Goal: Find specific page/section: Find specific page/section

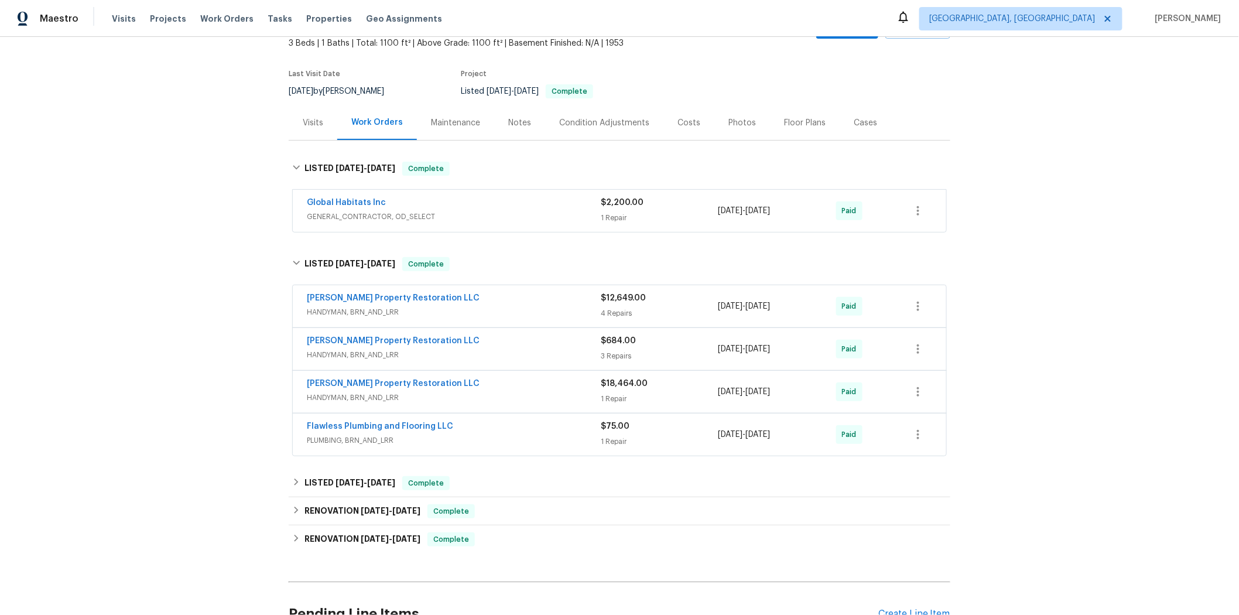
scroll to position [96, 0]
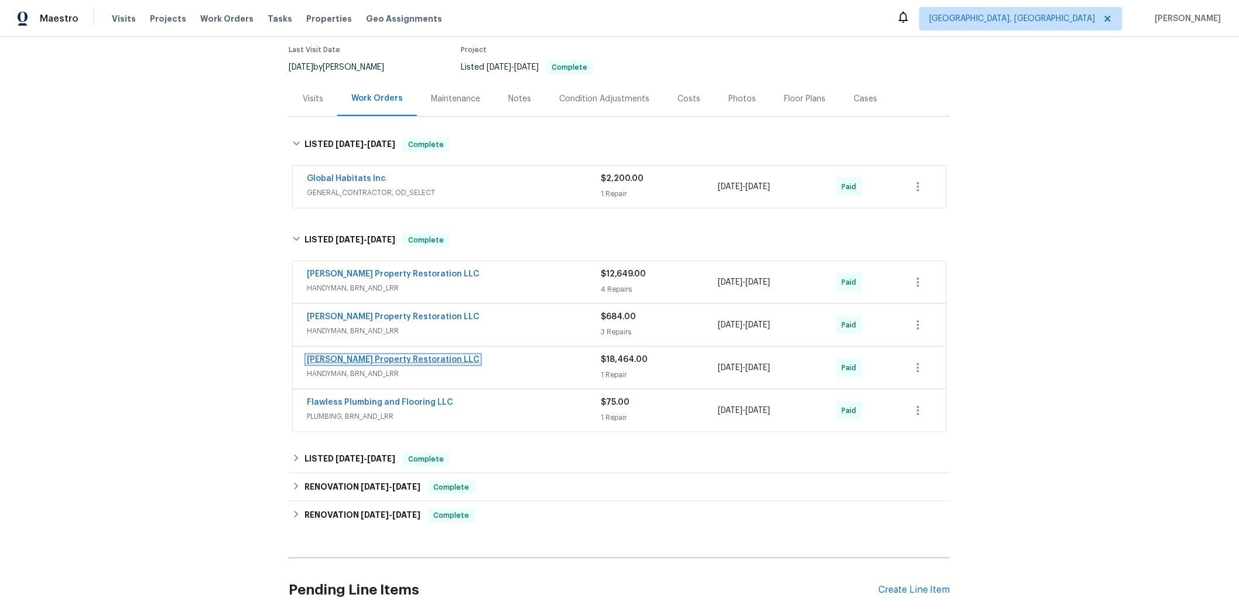
click at [426, 361] on link "[PERSON_NAME] Property Restoration LLC" at bounding box center [393, 360] width 173 height 8
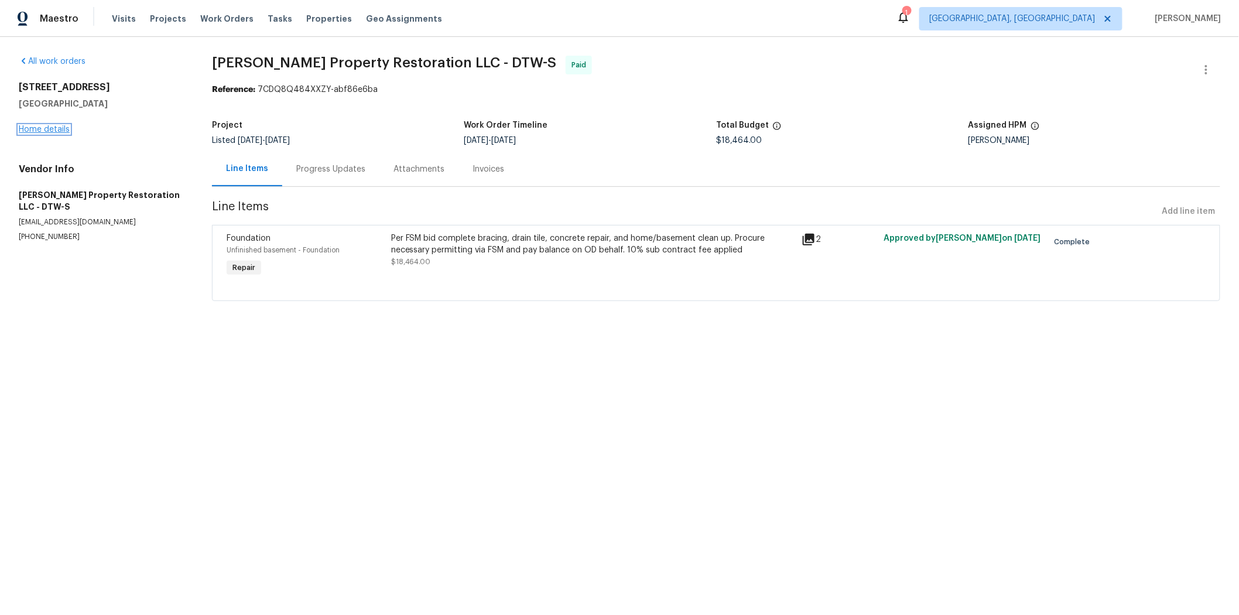
click at [57, 129] on link "Home details" at bounding box center [44, 129] width 51 height 8
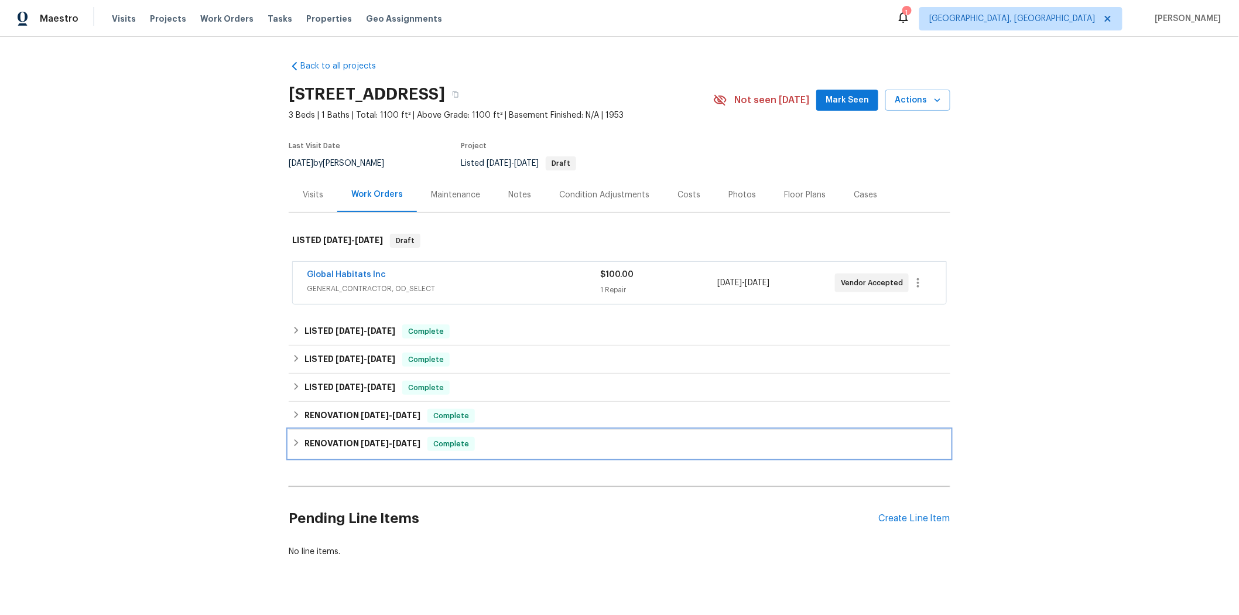
click at [570, 439] on div "RENOVATION [DATE] - [DATE] Complete" at bounding box center [619, 444] width 655 height 14
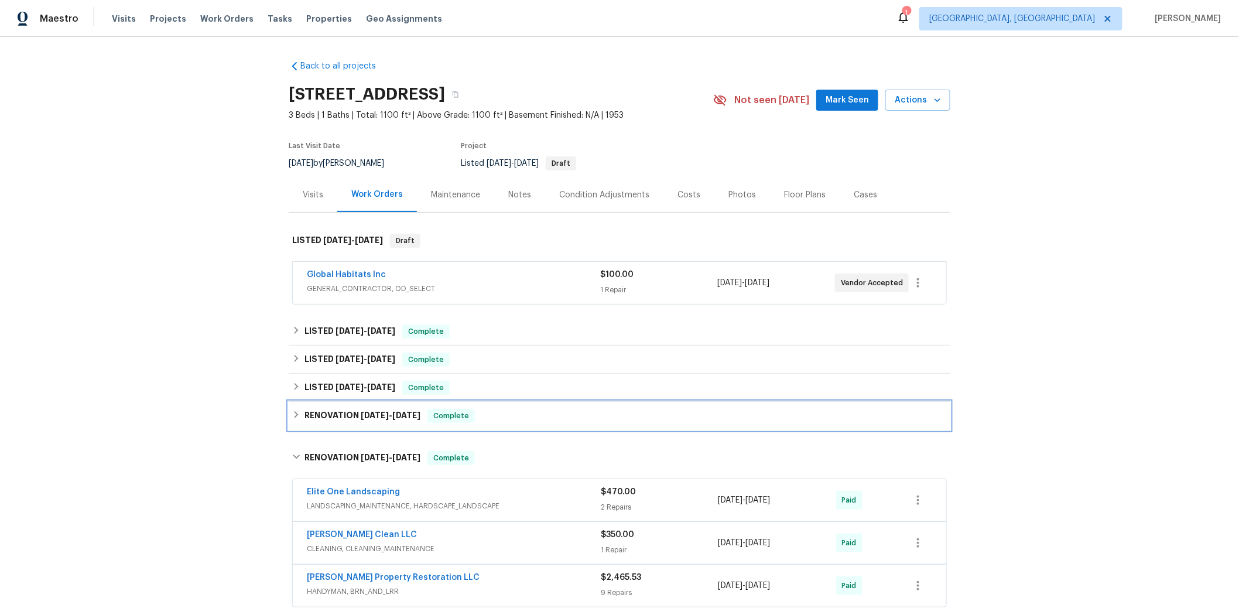
click at [563, 423] on div "RENOVATION [DATE] - [DATE] Complete" at bounding box center [620, 416] width 662 height 28
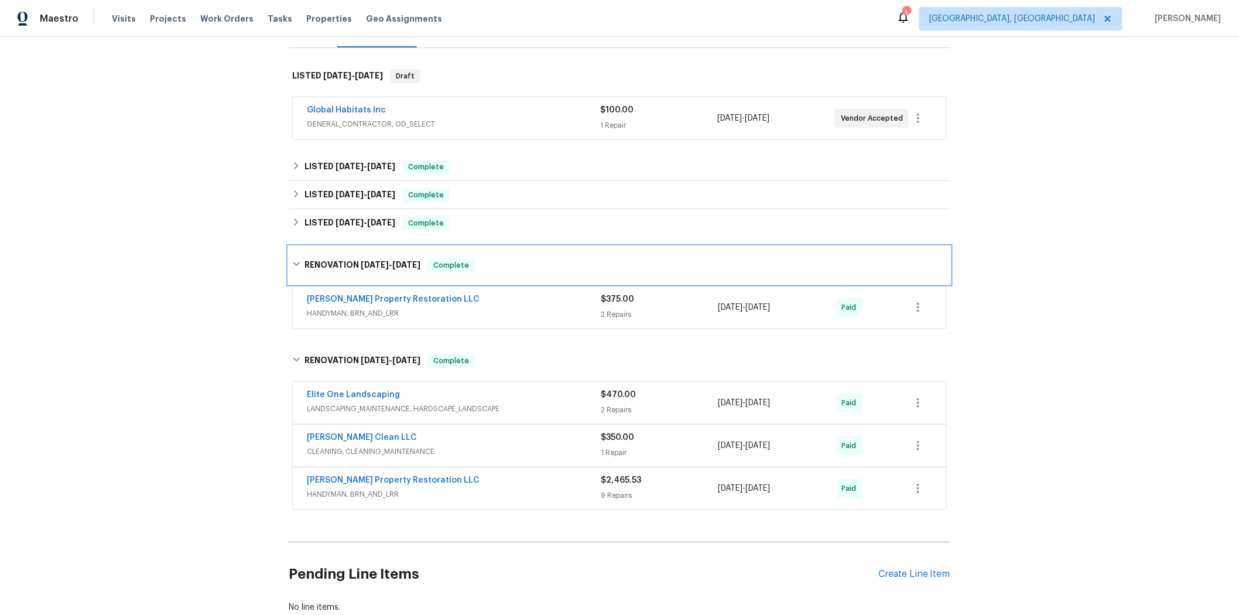
scroll to position [169, 0]
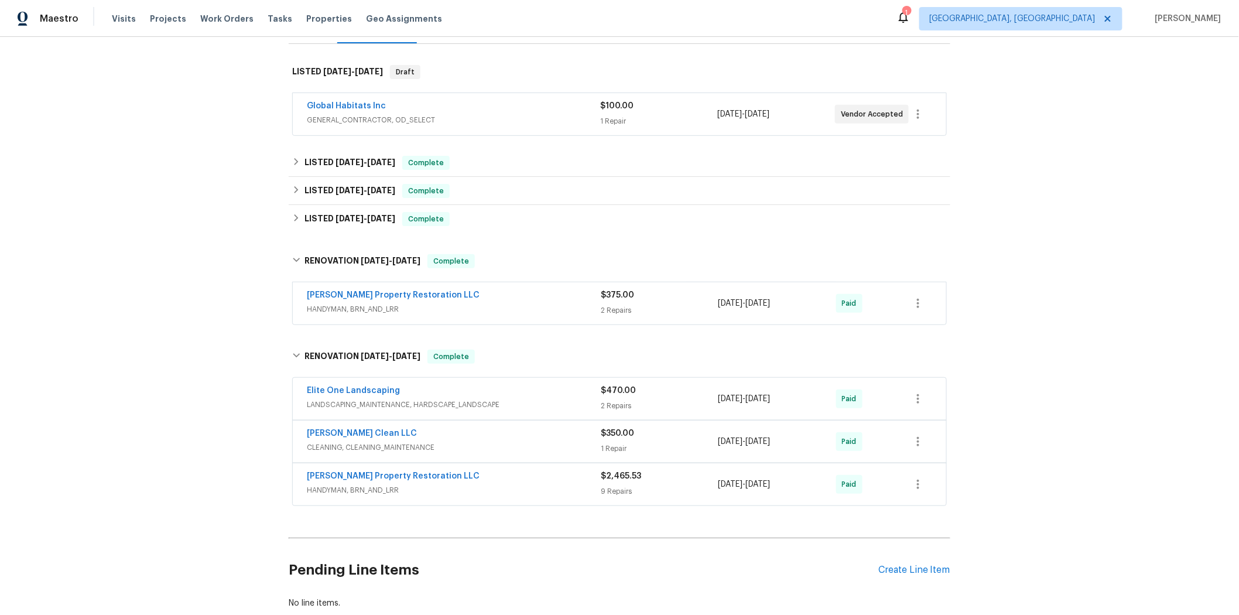
click at [572, 233] on div "Back to all projects [STREET_ADDRESS] 3 Beds | 1 Baths | Total: 1100 ft² | Abov…" at bounding box center [620, 250] width 662 height 736
click at [570, 228] on div "LISTED [DATE] - [DATE] Complete" at bounding box center [620, 219] width 662 height 28
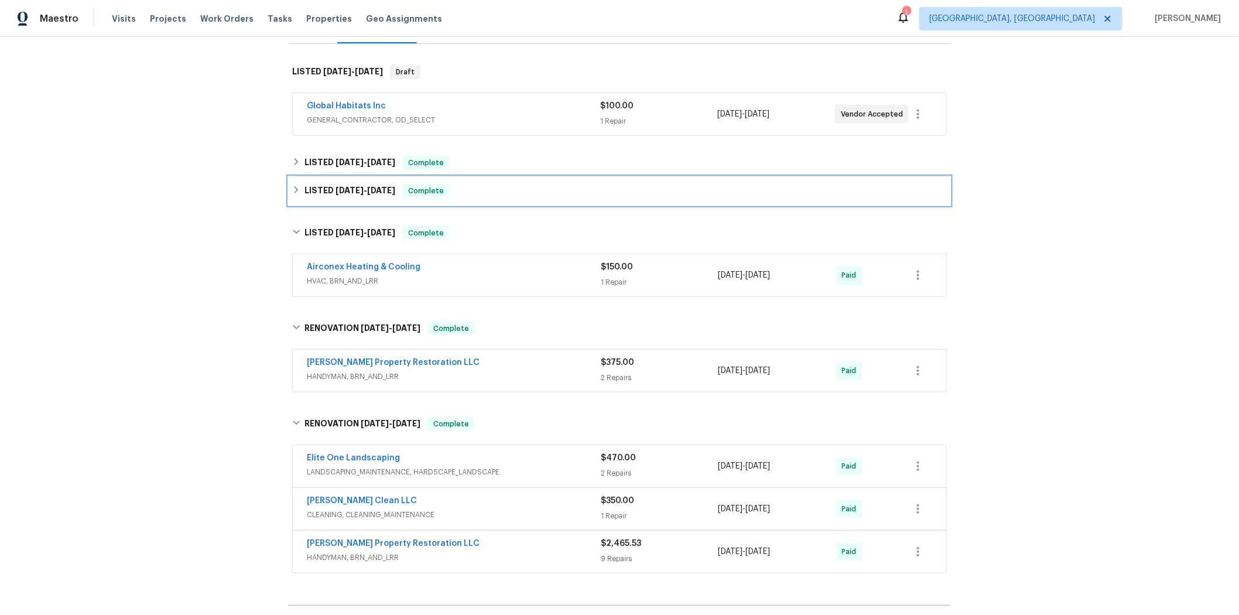
click at [569, 197] on div "LISTED [DATE] - [DATE] Complete" at bounding box center [620, 191] width 662 height 28
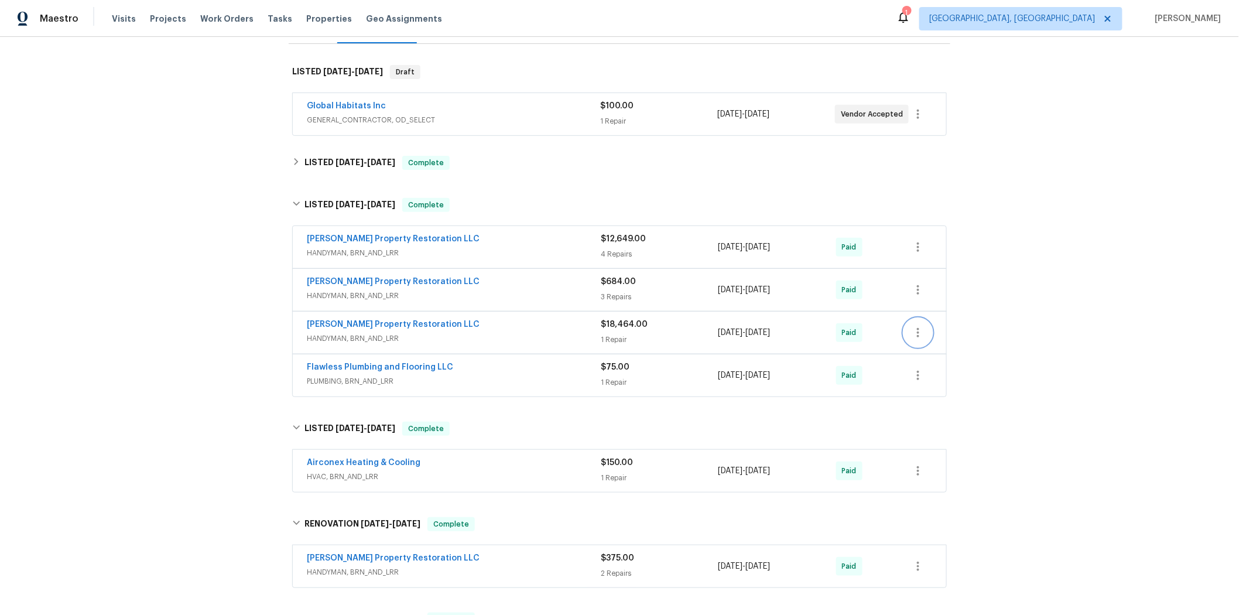
click at [916, 334] on icon "button" at bounding box center [918, 333] width 14 height 14
click at [953, 374] on li "View In Trade Partner Portal" at bounding box center [963, 370] width 127 height 19
click at [1089, 262] on div at bounding box center [619, 307] width 1239 height 615
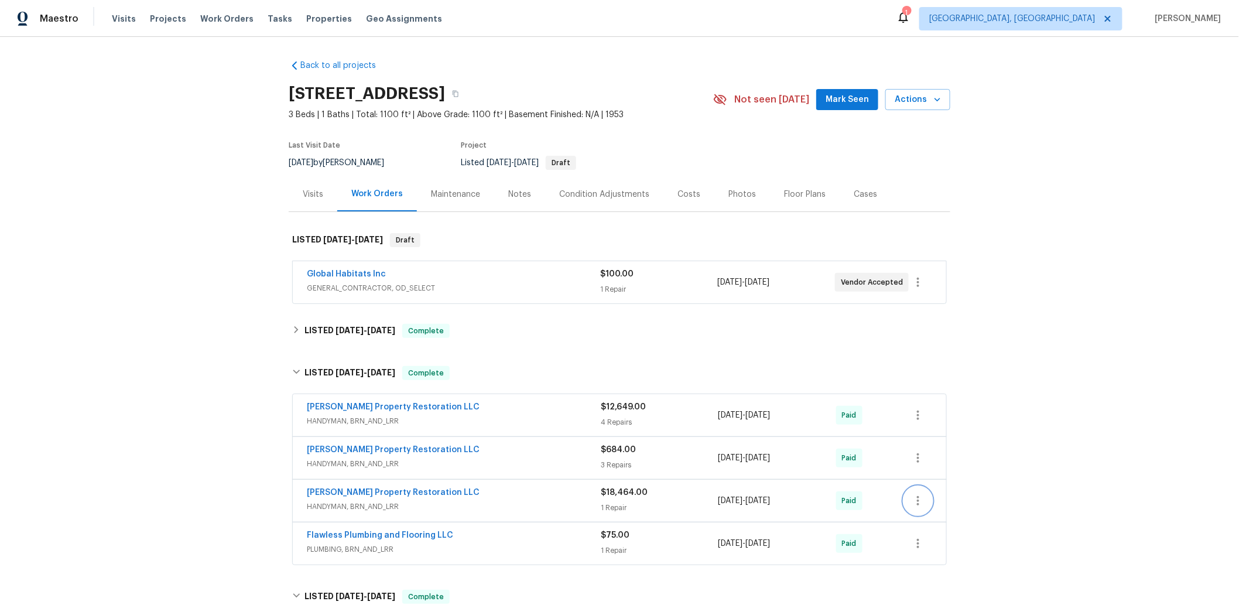
scroll to position [0, 0]
click at [168, 20] on span "Projects" at bounding box center [168, 19] width 36 height 12
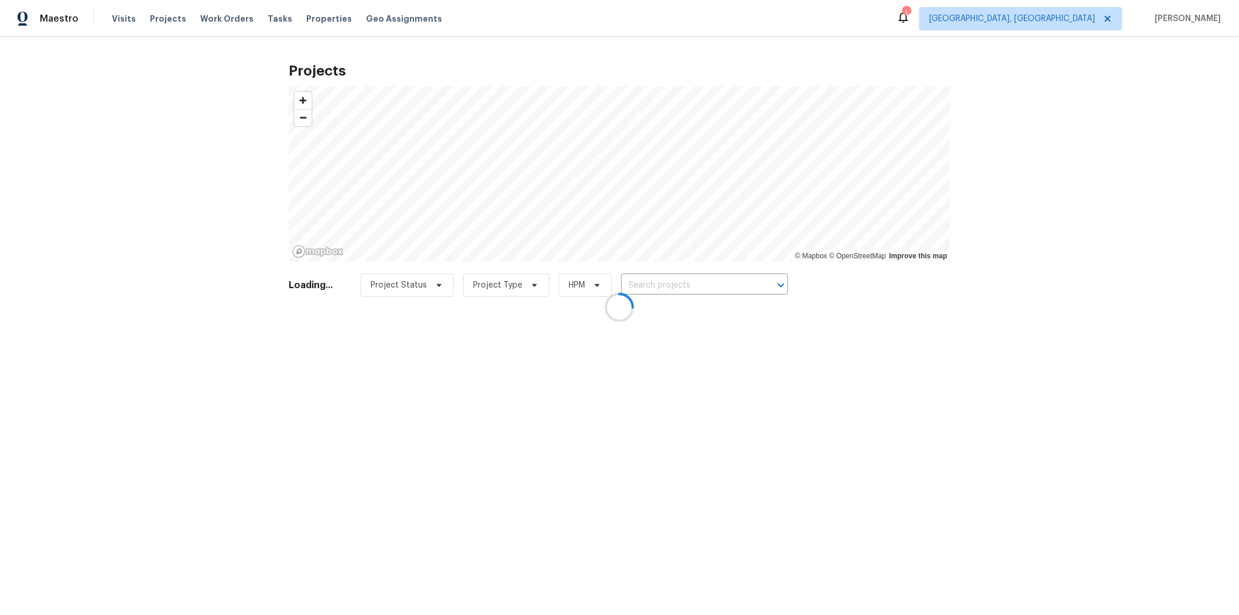
click at [690, 283] on div at bounding box center [619, 307] width 1239 height 615
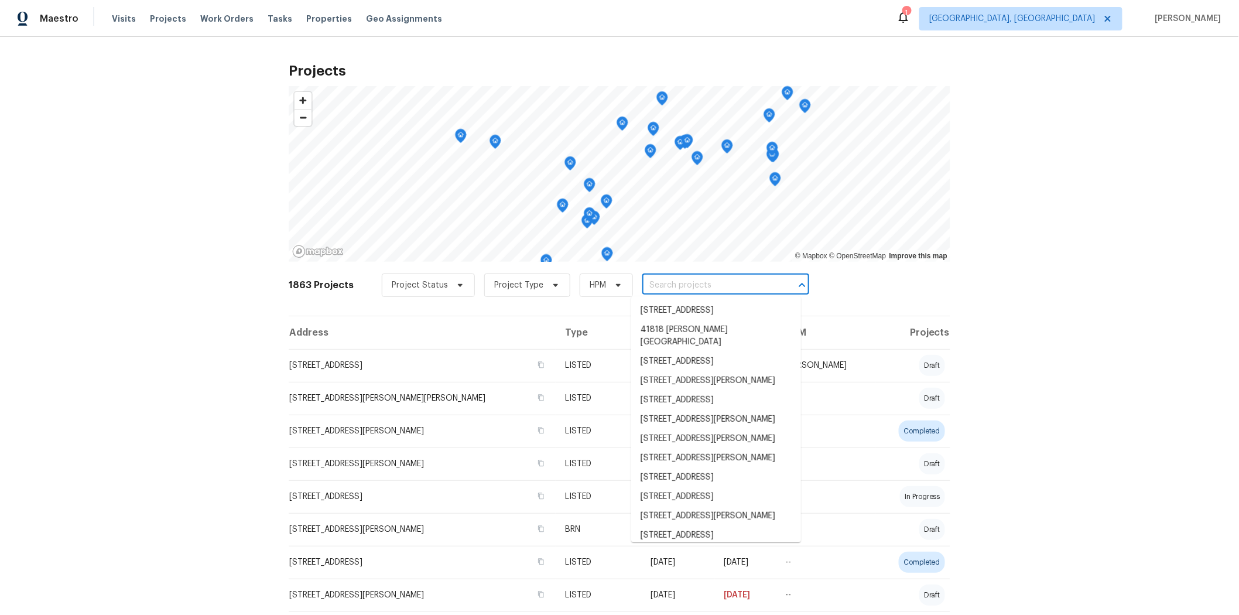
click at [667, 282] on input "text" at bounding box center [710, 285] width 134 height 18
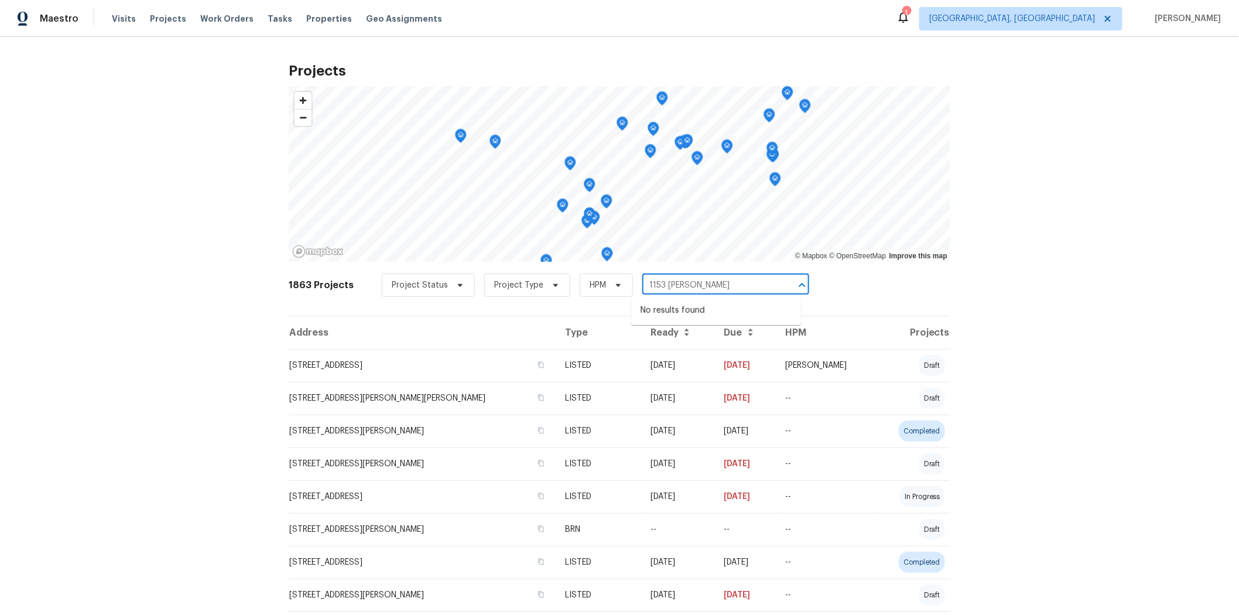
type input "1153 [PERSON_NAME]"
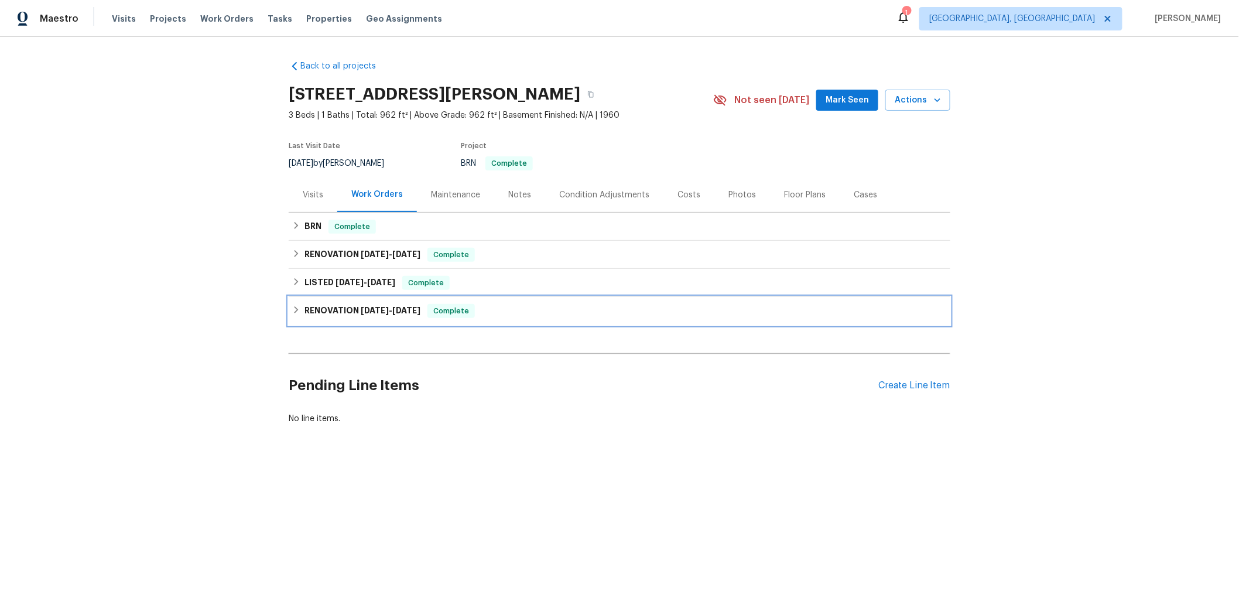
click at [546, 312] on div "RENOVATION 2/24/25 - 3/19/25 Complete" at bounding box center [619, 311] width 655 height 14
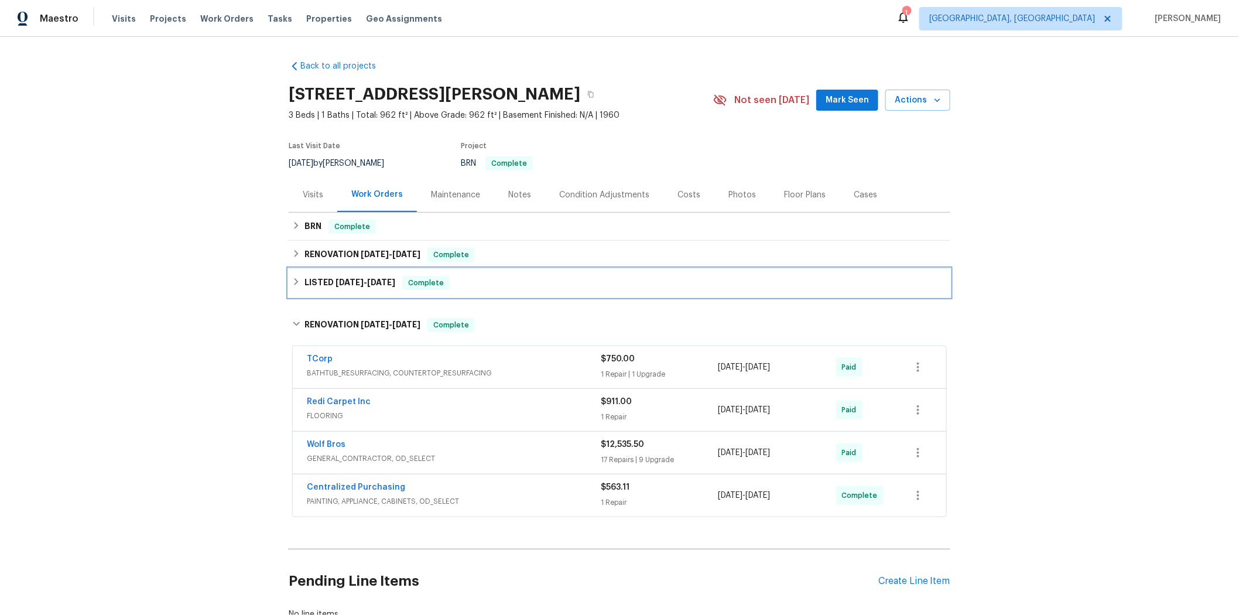
click at [508, 280] on div "LISTED 3/8/25 - 3/10/25 Complete" at bounding box center [619, 283] width 655 height 14
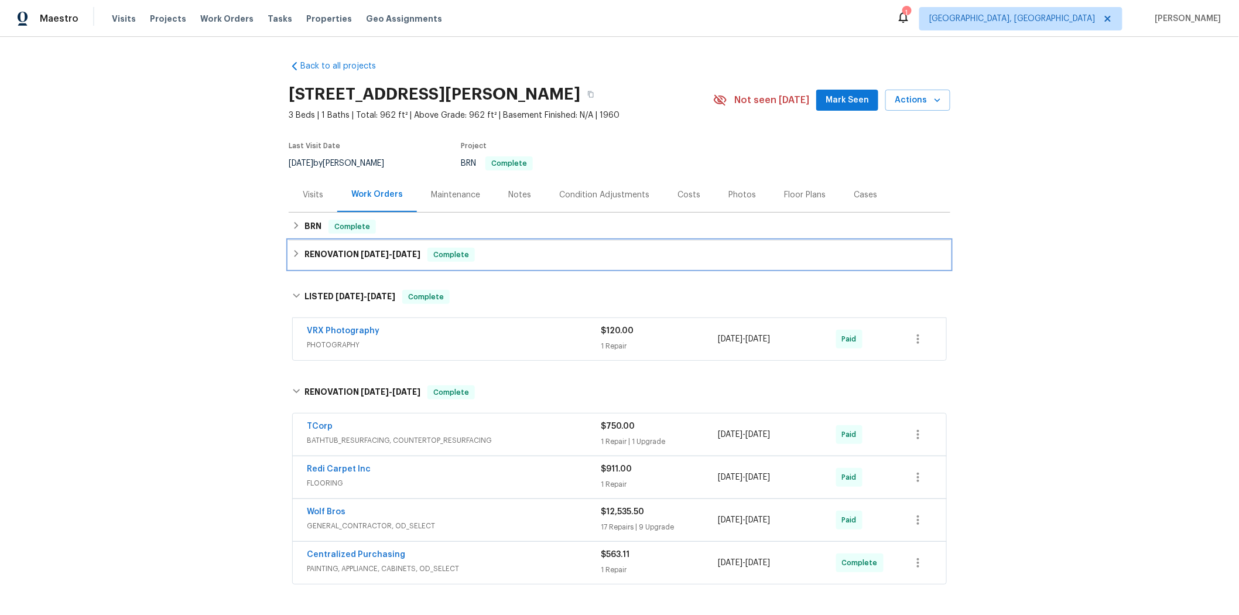
click at [518, 259] on div "RENOVATION 3/13/25 - 3/13/25 Complete" at bounding box center [619, 255] width 655 height 14
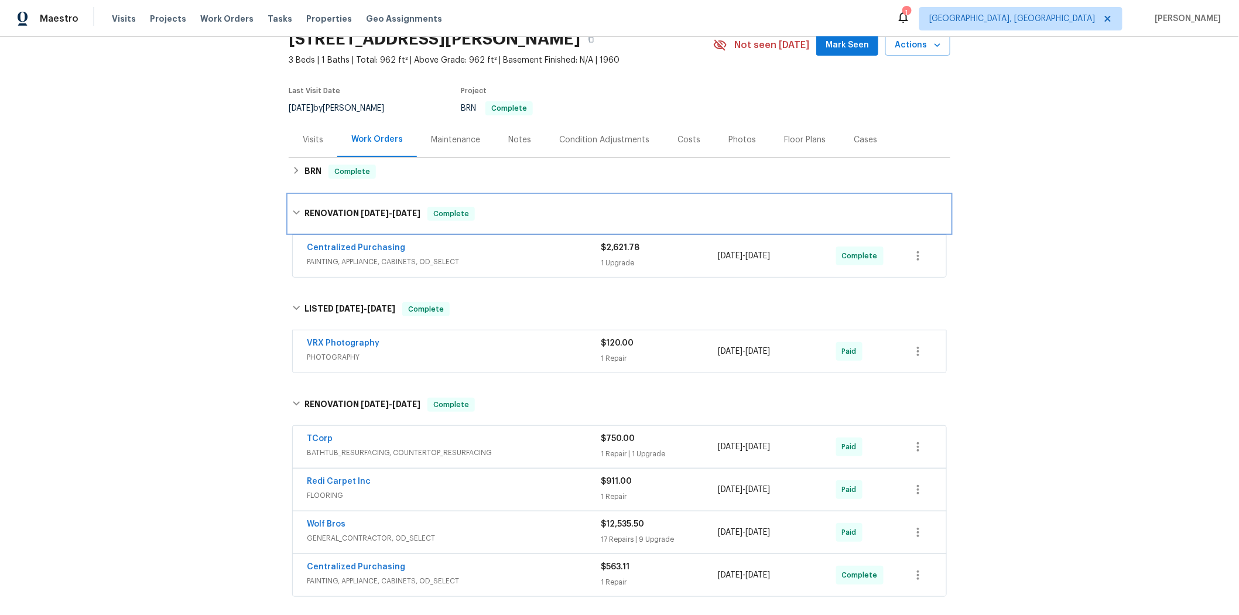
scroll to position [48, 0]
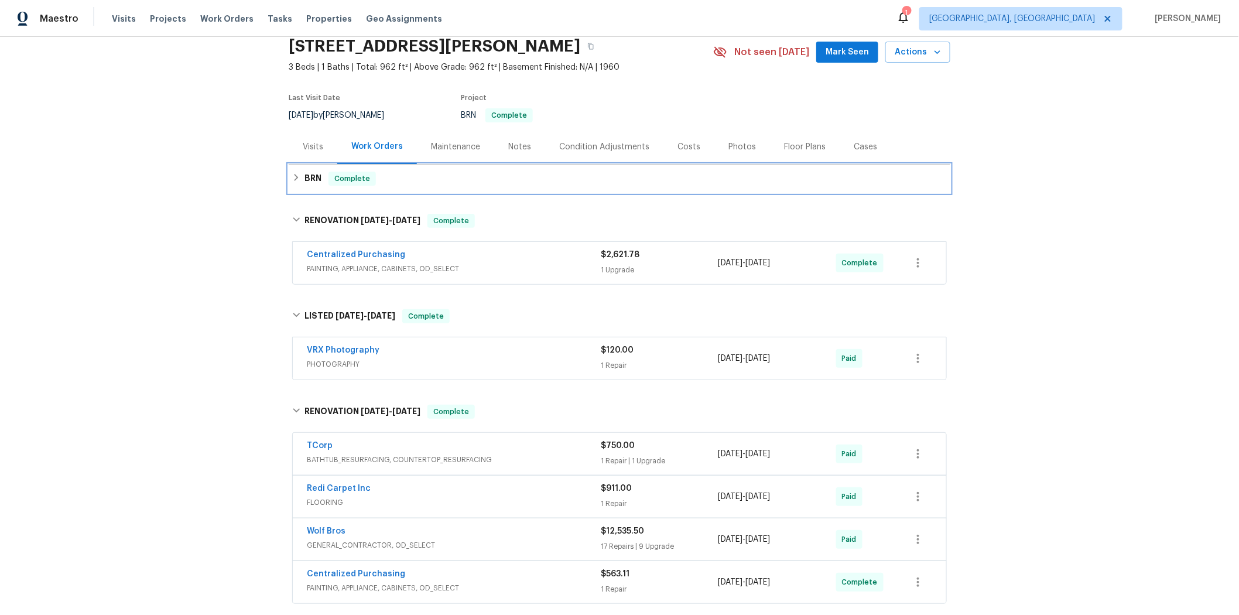
click at [389, 184] on div "BRN Complete" at bounding box center [619, 179] width 655 height 14
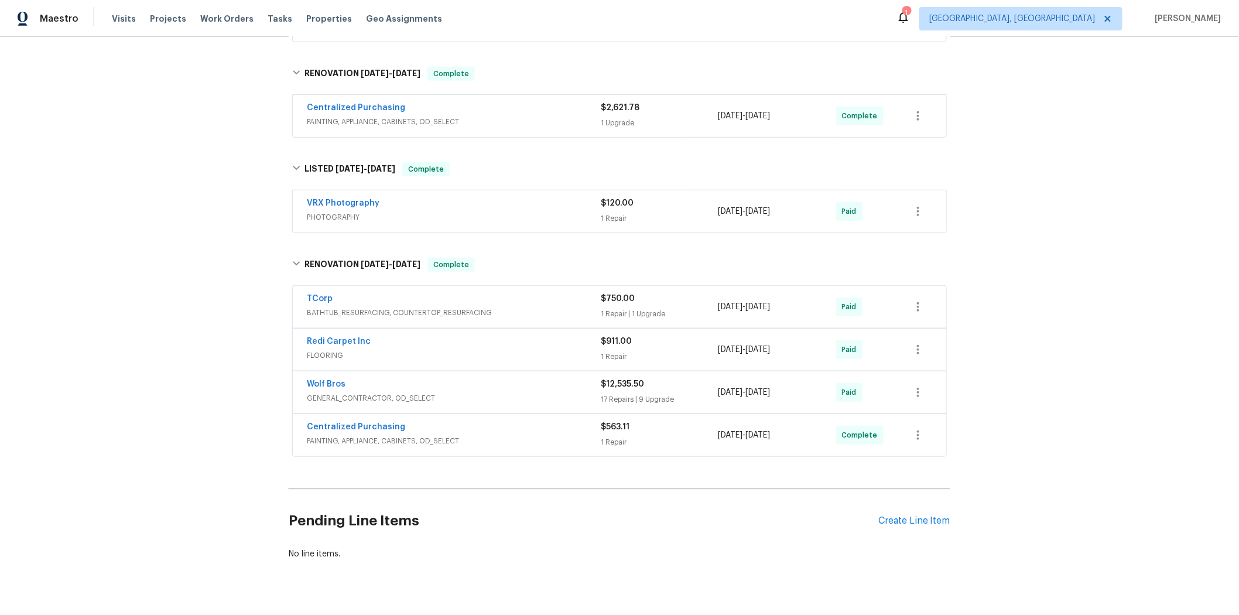
scroll to position [260, 0]
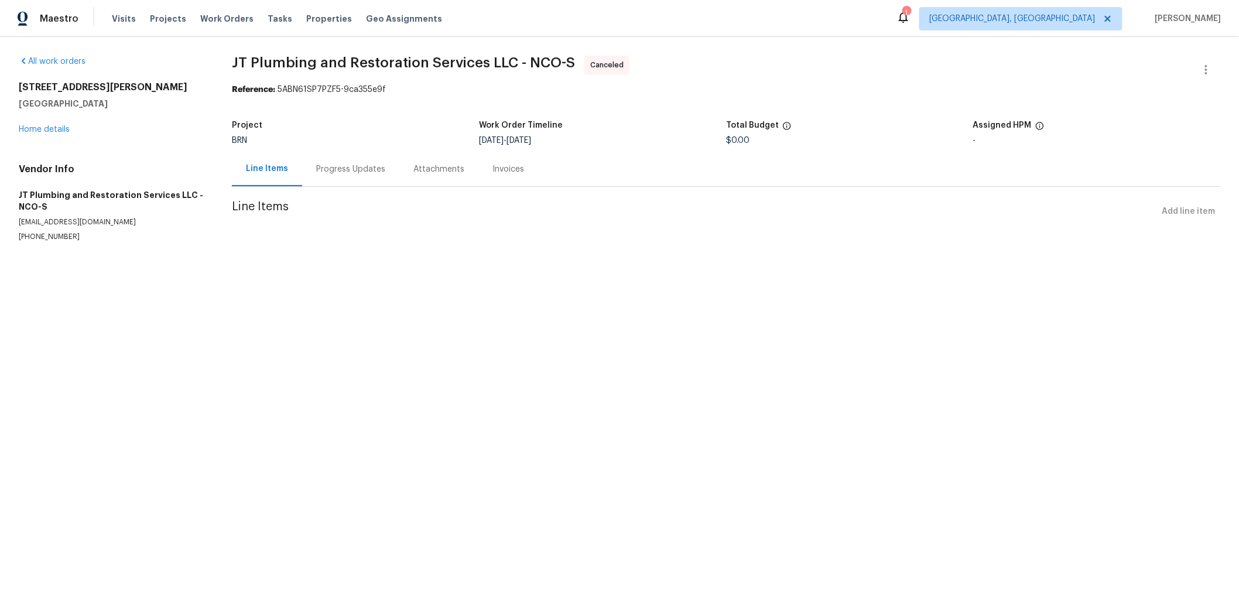
click at [347, 166] on div "Progress Updates" at bounding box center [350, 169] width 69 height 12
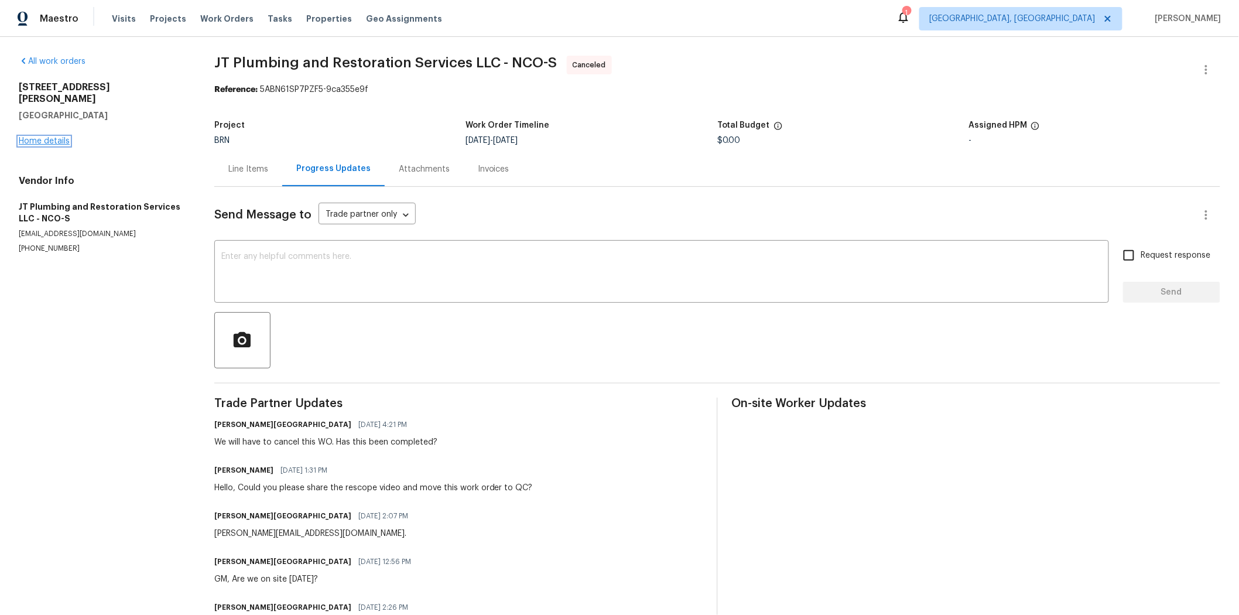
click at [60, 137] on link "Home details" at bounding box center [44, 141] width 51 height 8
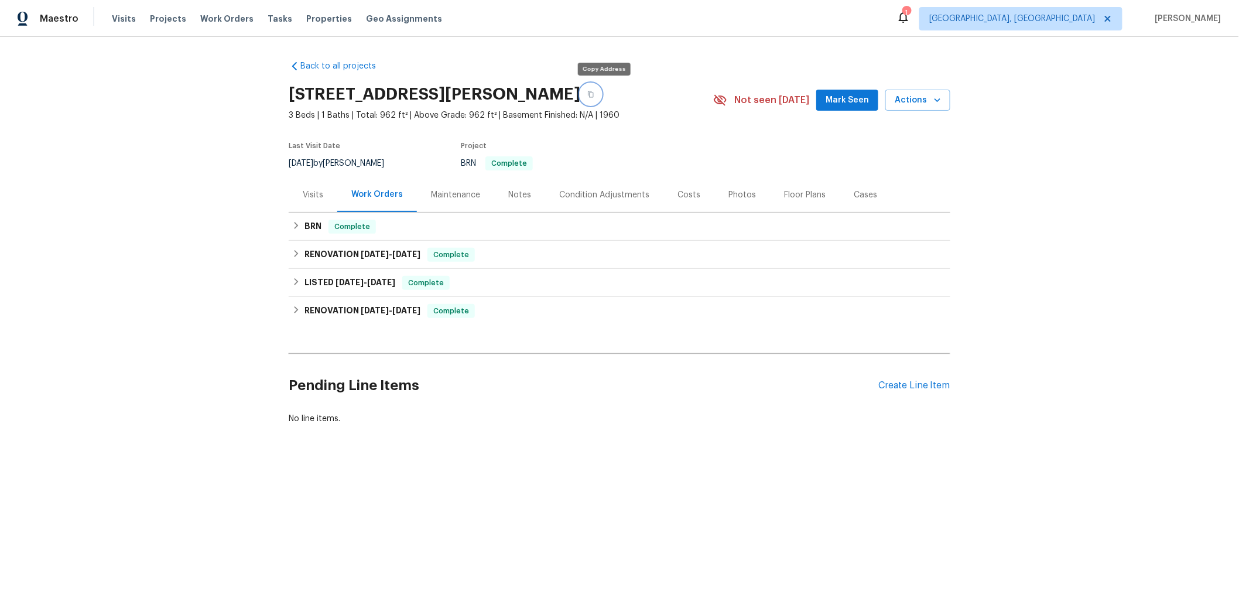
click at [594, 96] on icon "button" at bounding box center [590, 94] width 7 height 7
